Goal: Task Accomplishment & Management: Complete application form

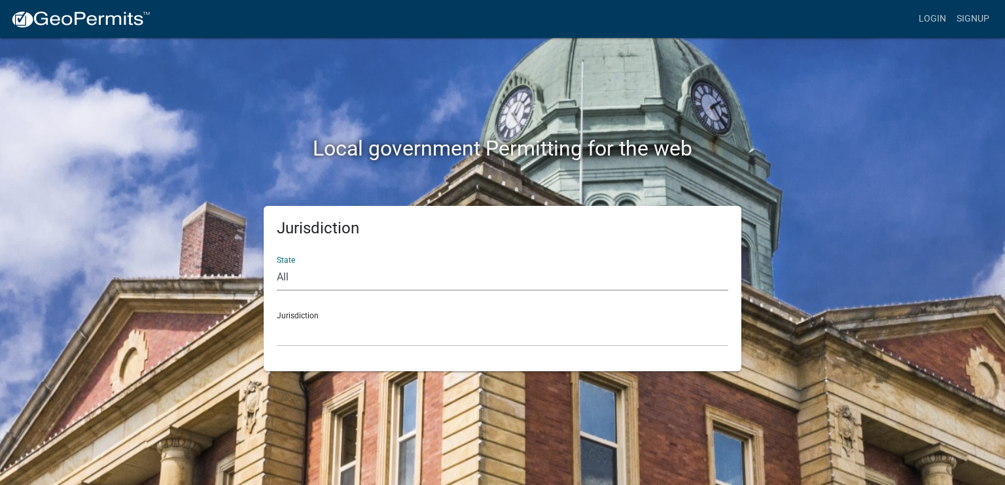
click at [288, 277] on select "All [US_STATE] [US_STATE] [US_STATE] [US_STATE] [US_STATE] [US_STATE] [US_STATE…" at bounding box center [502, 277] width 451 height 27
select select "[US_STATE]"
click at [277, 264] on select "All [US_STATE] [US_STATE] [US_STATE] [US_STATE] [US_STATE] [US_STATE] [US_STATE…" at bounding box center [502, 277] width 451 height 27
click at [304, 320] on select "[GEOGRAPHIC_DATA], [US_STATE] [GEOGRAPHIC_DATA], [US_STATE] [GEOGRAPHIC_DATA], …" at bounding box center [502, 333] width 451 height 27
click at [230, 121] on div "Local government Permitting for the web" at bounding box center [503, 121] width 746 height 167
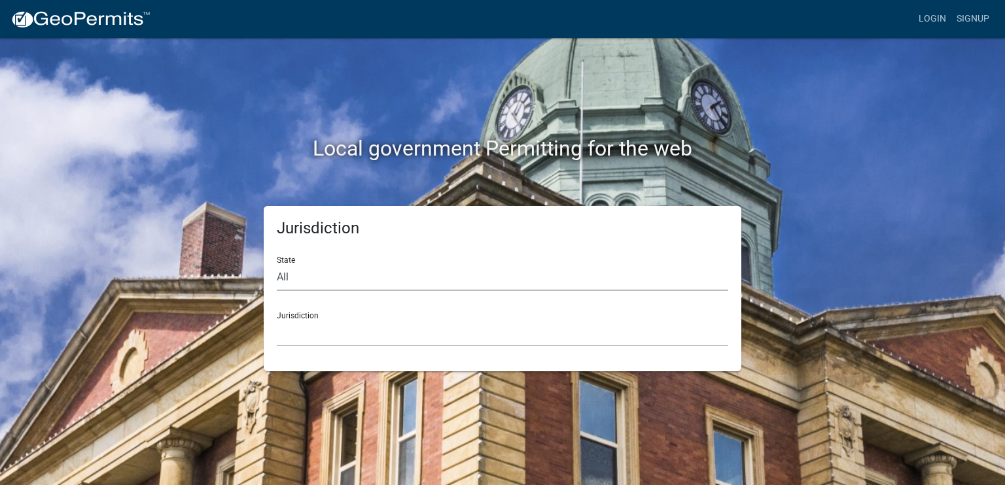
click at [296, 280] on select "All [US_STATE] [US_STATE] [US_STATE] [US_STATE] [US_STATE] [US_STATE] [US_STATE…" at bounding box center [502, 277] width 451 height 27
click at [277, 264] on select "All [US_STATE] [US_STATE] [US_STATE] [US_STATE] [US_STATE] [US_STATE] [US_STATE…" at bounding box center [502, 277] width 451 height 27
click at [298, 313] on div "Jurisdiction [GEOGRAPHIC_DATA], [US_STATE] [GEOGRAPHIC_DATA], [US_STATE] [GEOGR…" at bounding box center [502, 324] width 451 height 45
click at [299, 315] on div "Jurisdiction [GEOGRAPHIC_DATA], [US_STATE] [GEOGRAPHIC_DATA], [US_STATE] [GEOGR…" at bounding box center [502, 324] width 451 height 45
click at [338, 324] on select "[GEOGRAPHIC_DATA], [US_STATE] [GEOGRAPHIC_DATA], [US_STATE] [GEOGRAPHIC_DATA], …" at bounding box center [502, 333] width 451 height 27
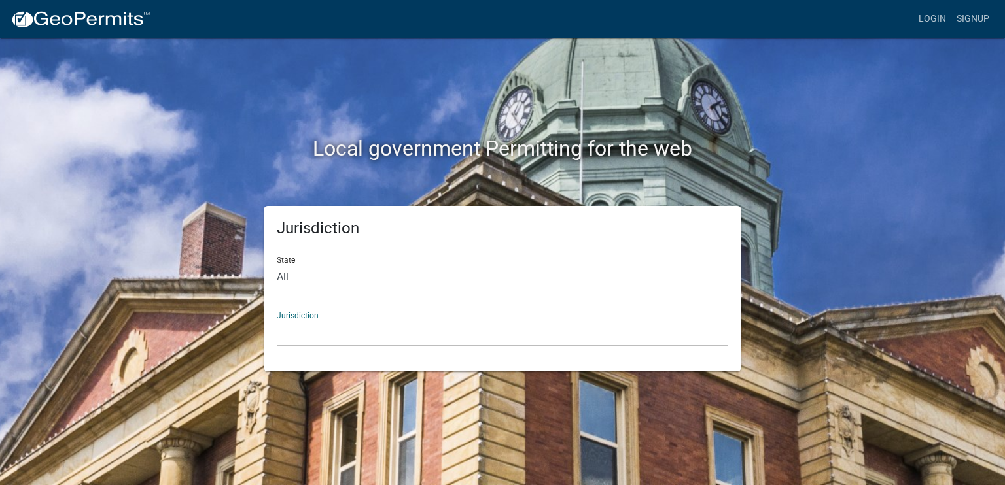
click at [77, 126] on div "Local government Permitting for the web Jurisdiction State All [US_STATE] [US_S…" at bounding box center [502, 242] width 1005 height 485
click at [307, 315] on div "Jurisdiction [GEOGRAPHIC_DATA], [US_STATE] [GEOGRAPHIC_DATA], [US_STATE] [GEOGR…" at bounding box center [502, 324] width 451 height 45
click at [291, 313] on div "Jurisdiction [GEOGRAPHIC_DATA], [US_STATE] [GEOGRAPHIC_DATA], [US_STATE] [GEOGR…" at bounding box center [502, 324] width 451 height 45
click at [303, 314] on div "Jurisdiction [GEOGRAPHIC_DATA], [US_STATE] [GEOGRAPHIC_DATA], [US_STATE] [GEOGR…" at bounding box center [502, 324] width 451 height 45
click at [312, 314] on div "Jurisdiction [GEOGRAPHIC_DATA], [US_STATE] [GEOGRAPHIC_DATA], [US_STATE] [GEOGR…" at bounding box center [502, 324] width 451 height 45
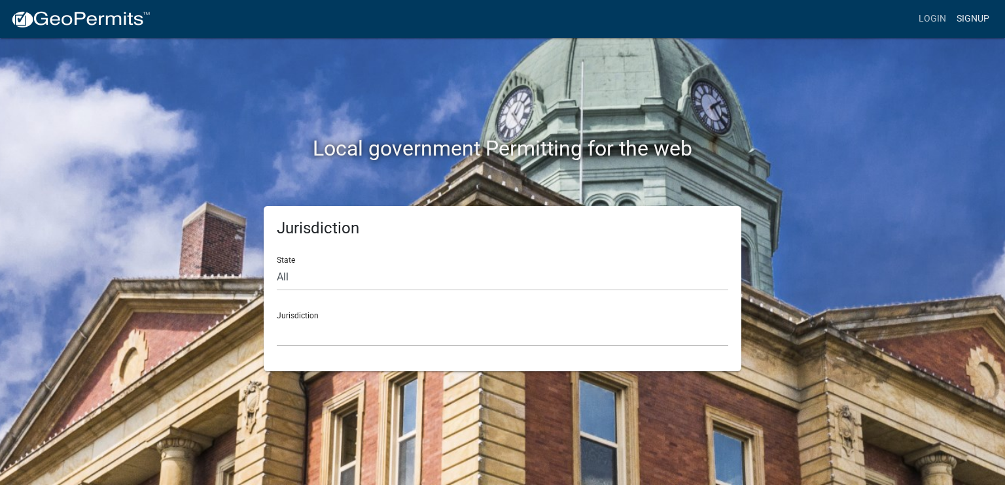
click at [973, 17] on link "Signup" at bounding box center [972, 19] width 43 height 25
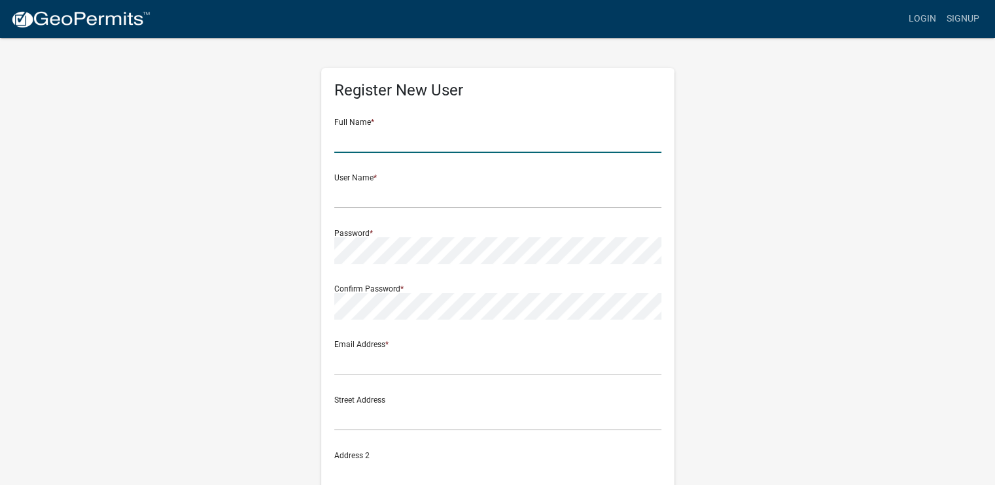
drag, startPoint x: 372, startPoint y: 129, endPoint x: 385, endPoint y: 111, distance: 22.9
click at [372, 128] on input "text" at bounding box center [497, 139] width 327 height 27
type input "[PERSON_NAME]"
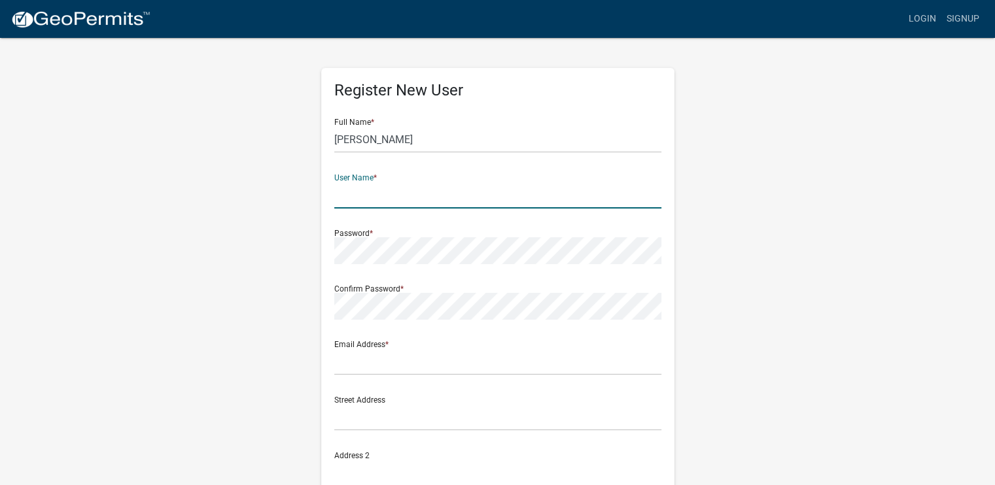
type input "W"
click at [357, 141] on input "[PERSON_NAME]" at bounding box center [497, 139] width 327 height 27
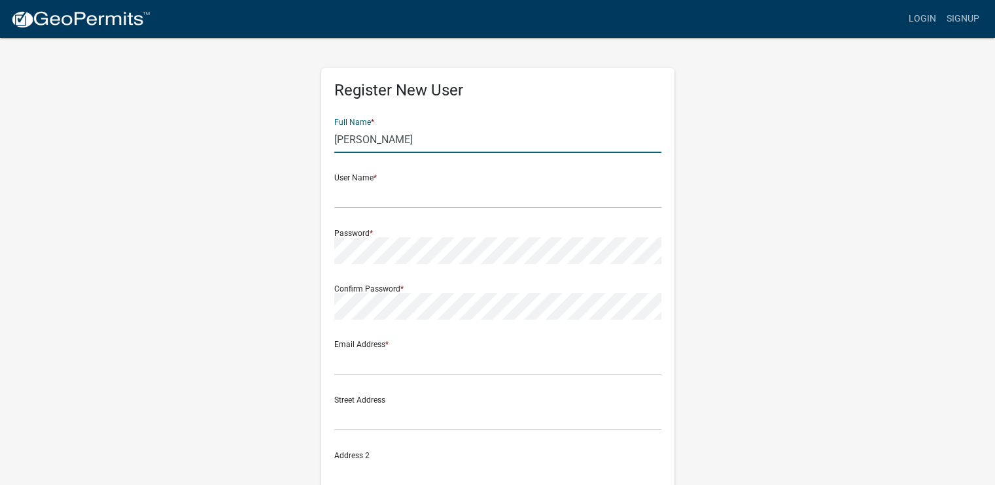
type input "[PERSON_NAME]"
click at [900, 169] on wm-register-view "more_horiz Login Signup Register New User Full Name * [PERSON_NAME] User Name *…" at bounding box center [497, 368] width 995 height 737
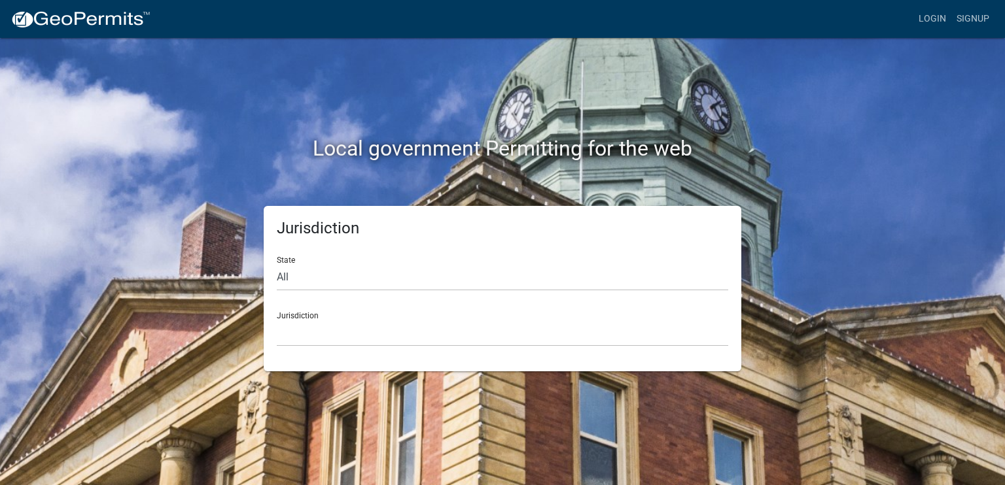
drag, startPoint x: 898, startPoint y: 94, endPoint x: 905, endPoint y: 73, distance: 21.7
click at [898, 92] on div "Local government Permitting for the web Jurisdiction State All [US_STATE] [US_S…" at bounding box center [502, 242] width 1005 height 485
click at [968, 20] on link "Signup" at bounding box center [972, 19] width 43 height 25
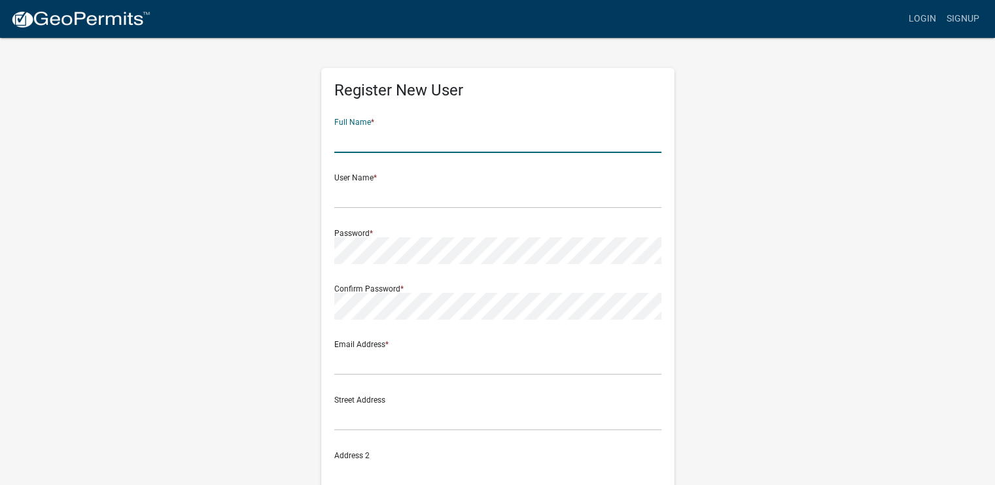
click at [340, 134] on input "text" at bounding box center [497, 139] width 327 height 27
type input "[PERSON_NAME]"
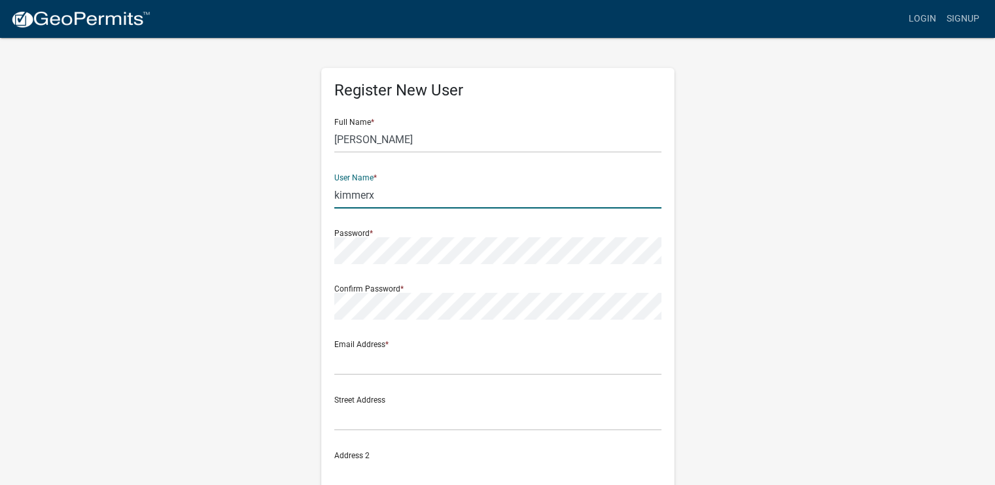
type input "kimmerx"
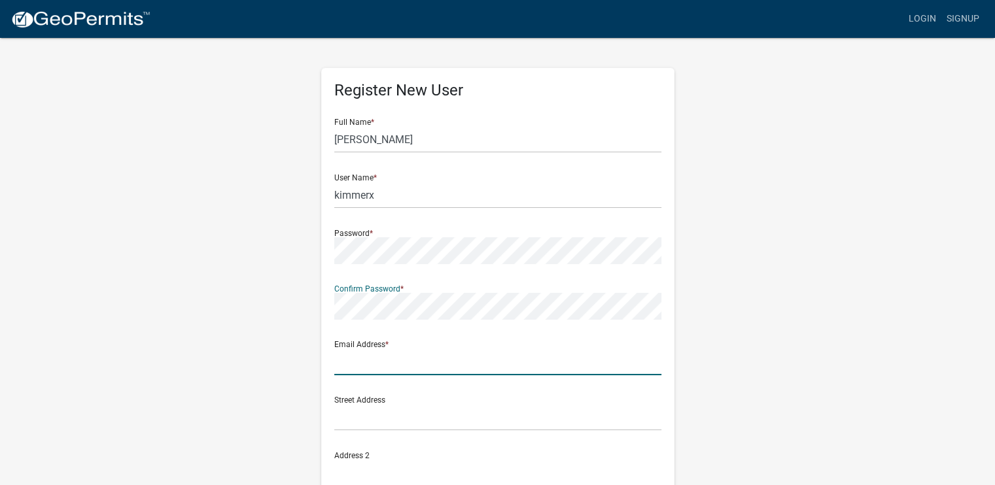
click at [338, 362] on input "text" at bounding box center [497, 362] width 327 height 27
type input "[EMAIL_ADDRESS][DOMAIN_NAME]"
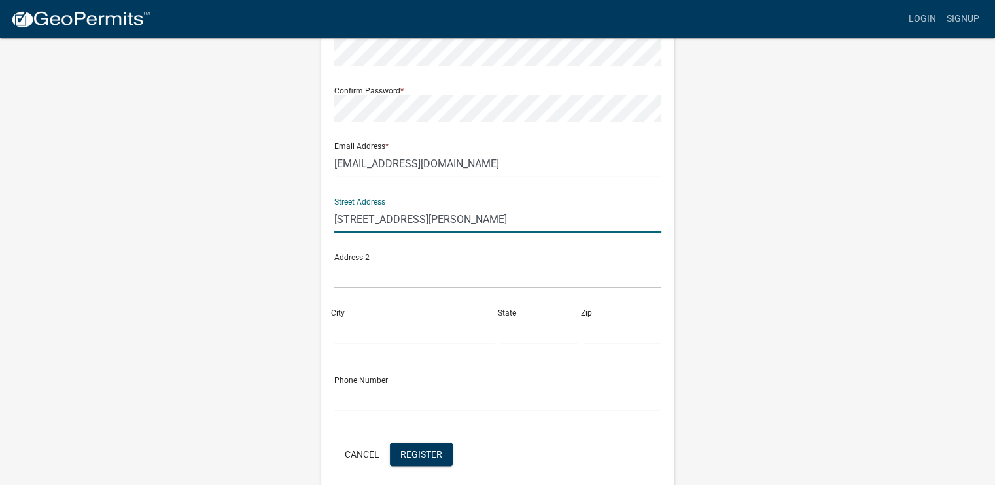
scroll to position [251, 0]
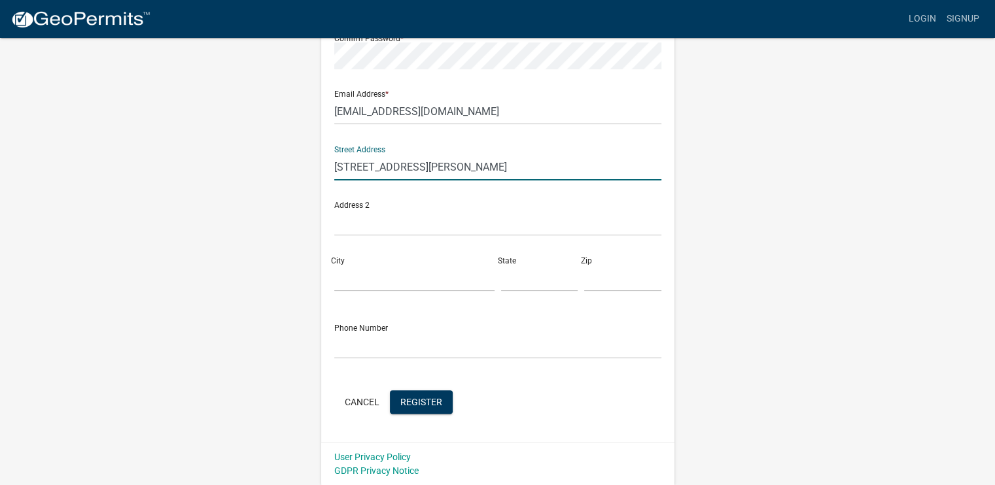
type input "[STREET_ADDRESS][PERSON_NAME]"
click at [355, 270] on input "City" at bounding box center [414, 278] width 160 height 27
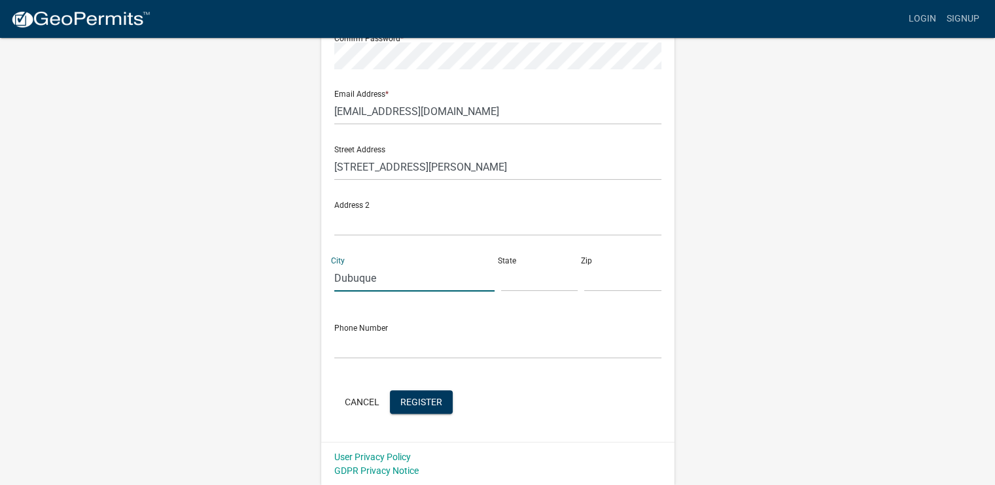
type input "Dubuque"
type input "IA"
type input "52001"
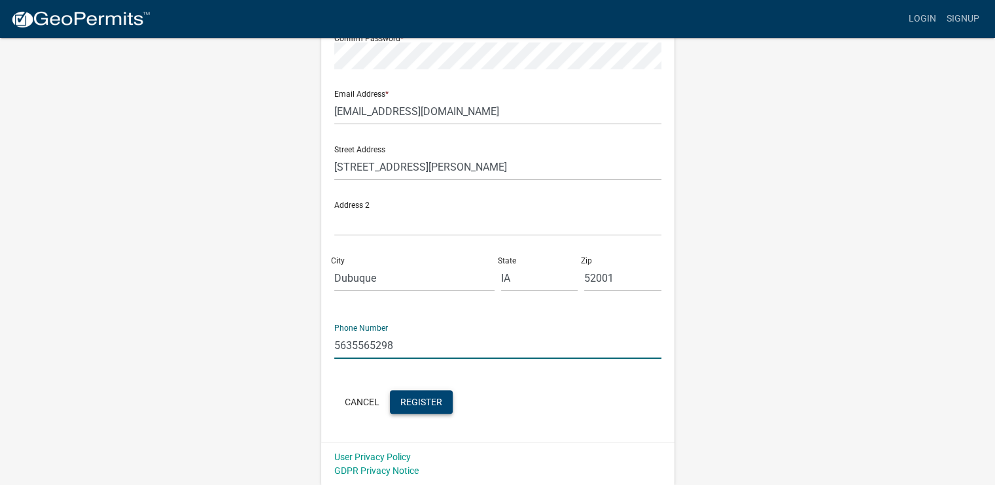
type input "5635565298"
click at [406, 402] on span "Register" at bounding box center [421, 401] width 42 height 10
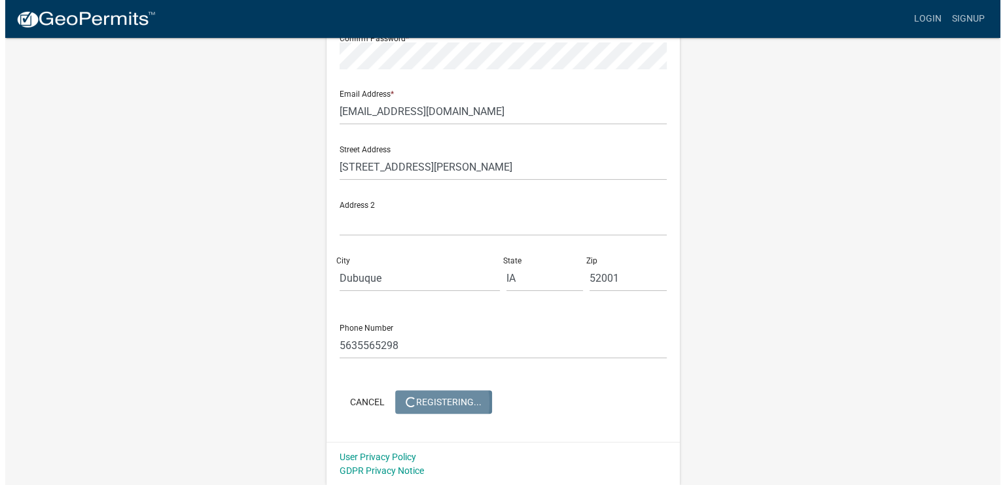
scroll to position [0, 0]
